Goal: Information Seeking & Learning: Learn about a topic

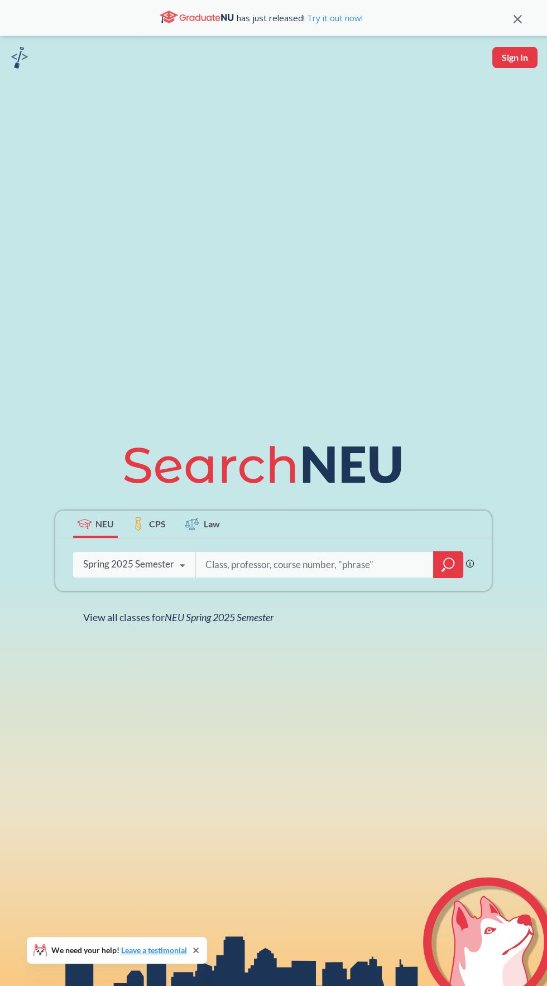
click at [153, 570] on div "Spring 2025 Semester" at bounding box center [128, 564] width 91 height 12
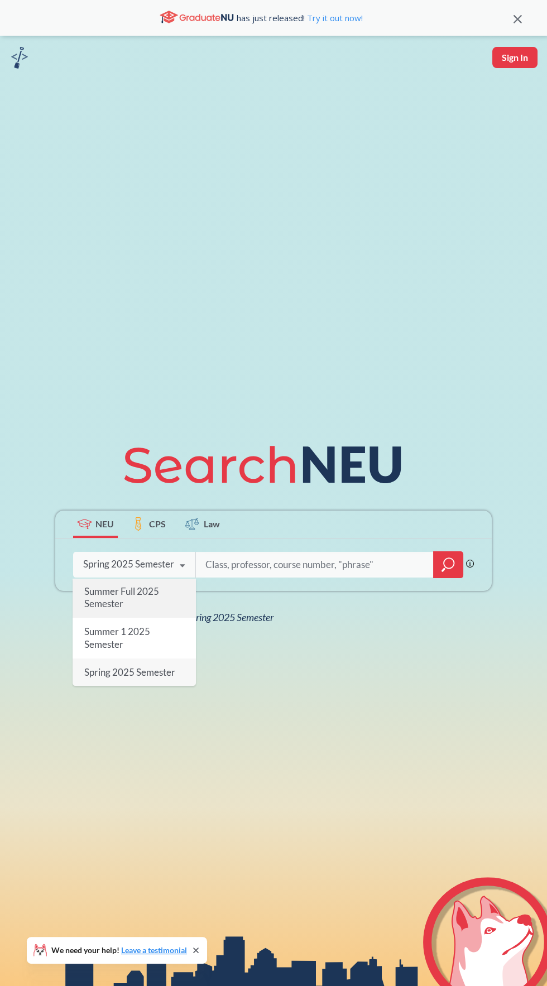
click at [152, 609] on span "Summer Full 2025 Semester" at bounding box center [121, 597] width 75 height 24
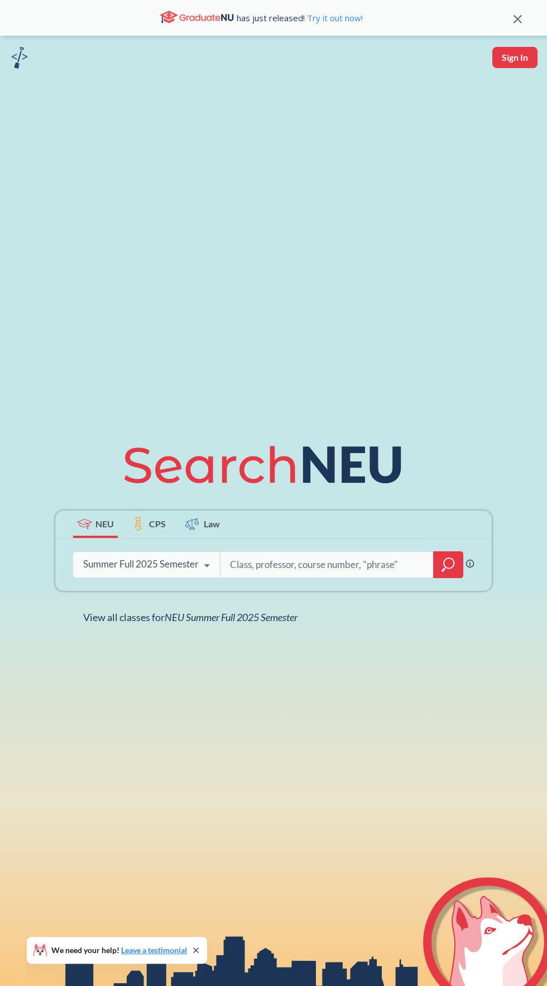
click at [322, 576] on input "search" at bounding box center [327, 564] width 196 height 23
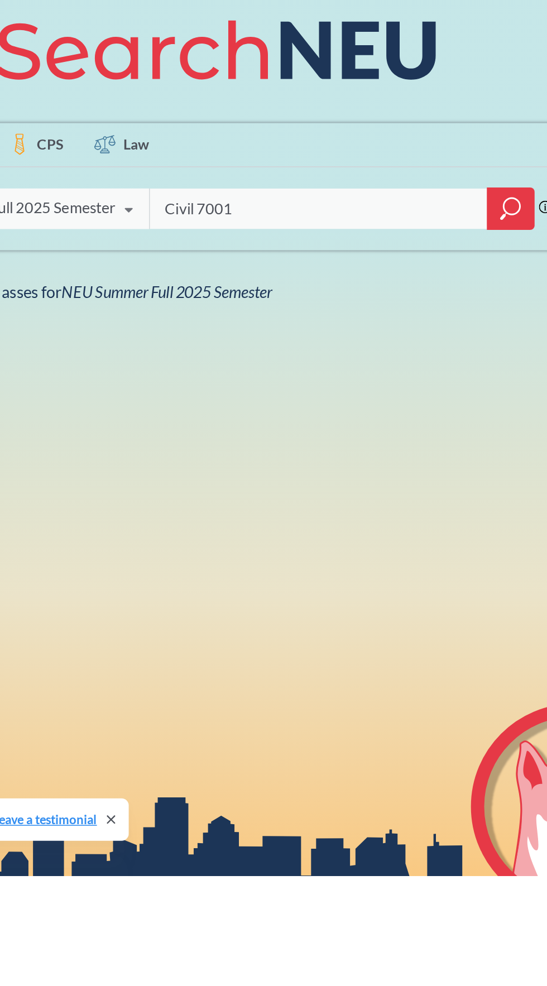
type input "Civil 7001"
click at [449, 572] on icon "magnifying glass" at bounding box center [447, 565] width 13 height 16
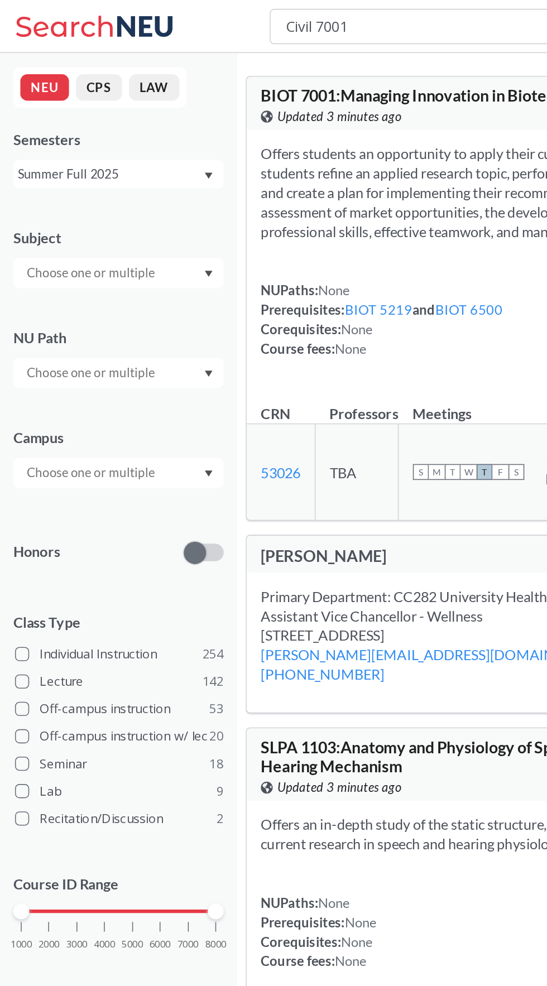
click at [58, 167] on input "text" at bounding box center [58, 172] width 94 height 13
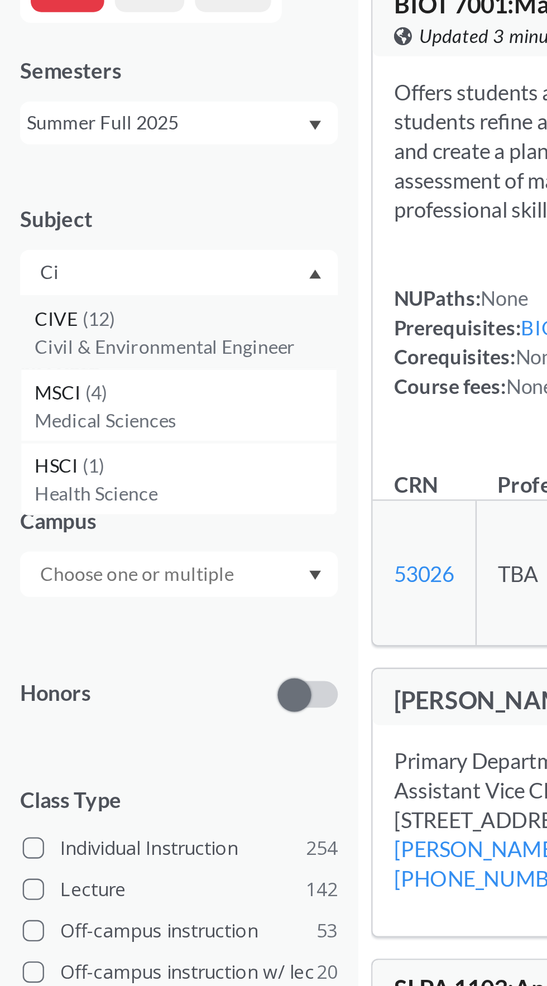
type input "Ci"
click at [33, 188] on span "CIVE" at bounding box center [25, 192] width 20 height 12
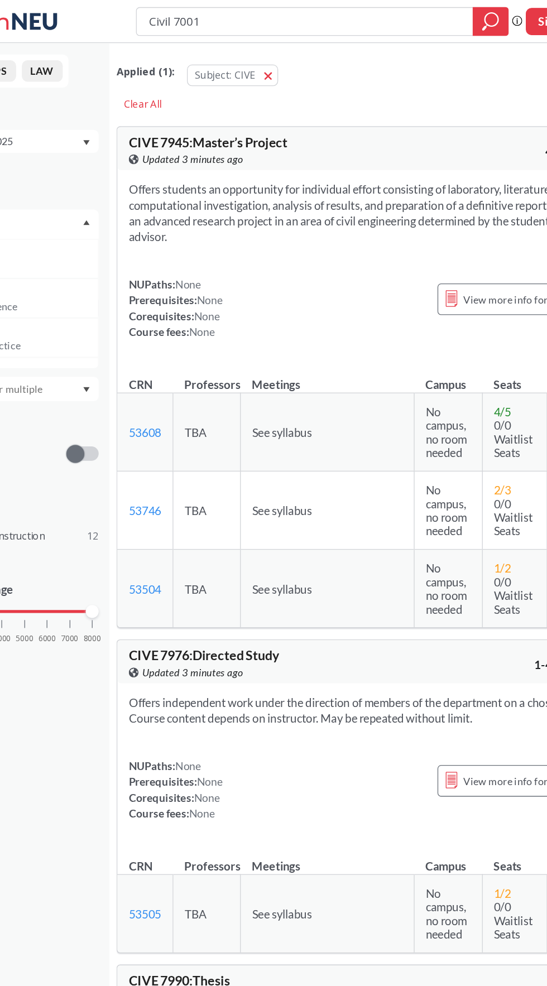
click at [250, 18] on input "Civil 7001" at bounding box center [301, 16] width 245 height 19
type input "C"
type input "Research"
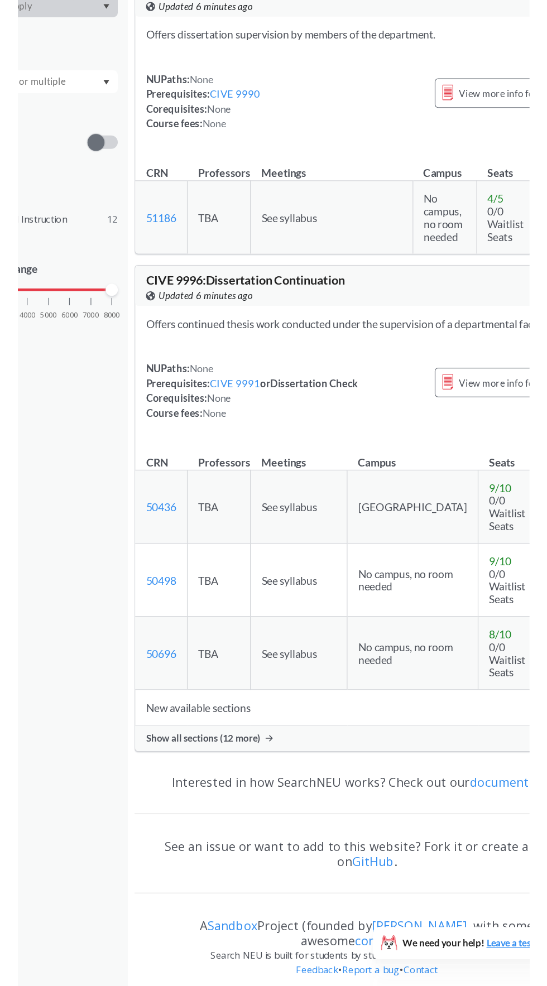
scroll to position [2745, 0]
